Goal: Navigation & Orientation: Find specific page/section

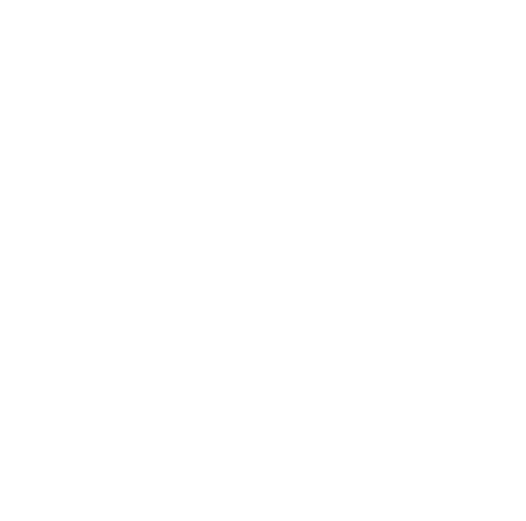
type input "ABYpAjdPEewbw"
type input "potihuteq343@gmail.com"
